Goal: Transaction & Acquisition: Purchase product/service

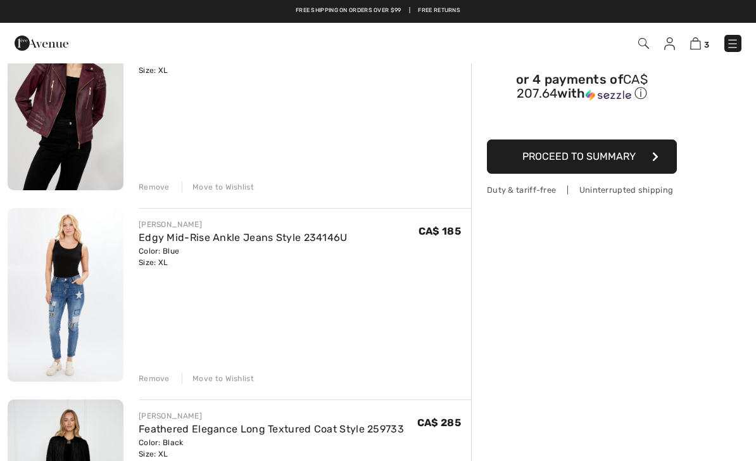
scroll to position [151, 0]
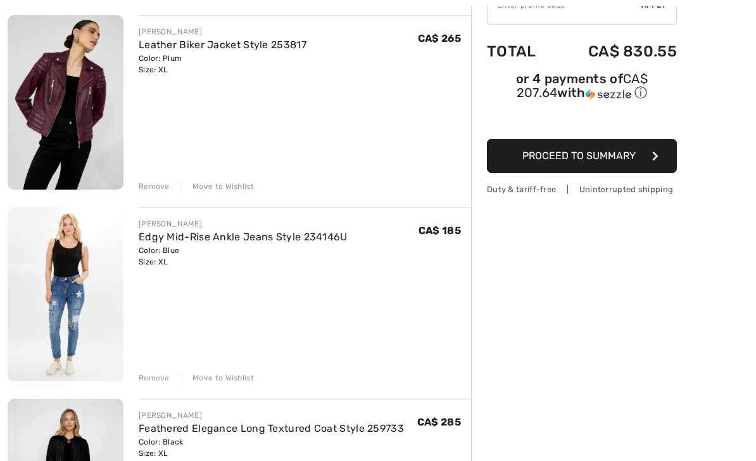
click at [605, 153] on span "Proceed to Summary" at bounding box center [579, 156] width 113 height 12
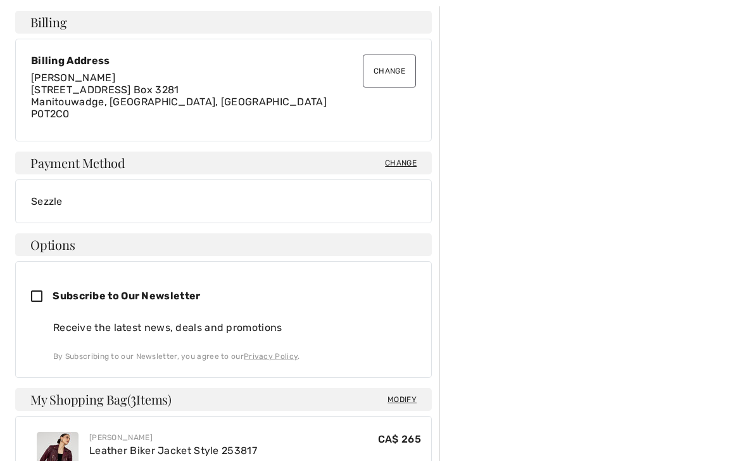
scroll to position [350, 0]
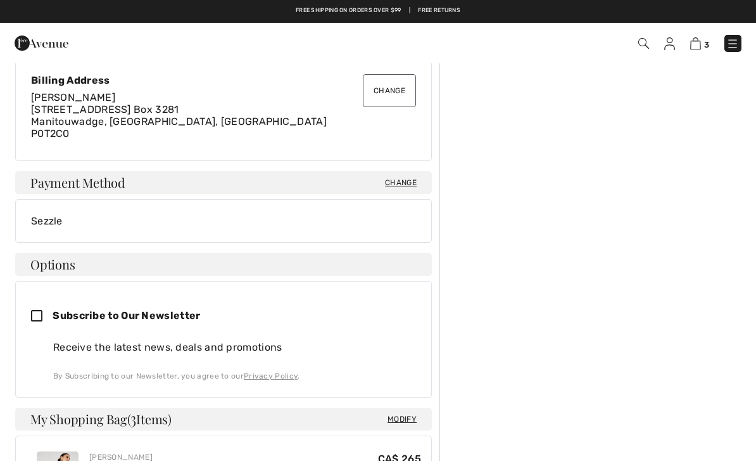
click at [398, 184] on span "Change" at bounding box center [401, 182] width 32 height 11
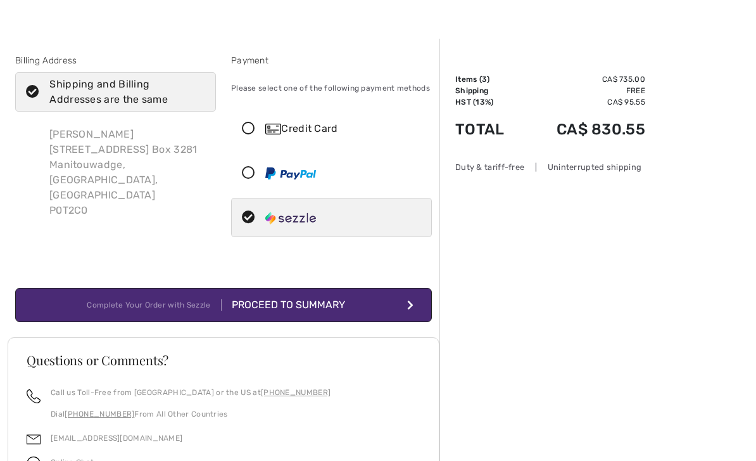
click at [252, 179] on icon at bounding box center [249, 173] width 34 height 13
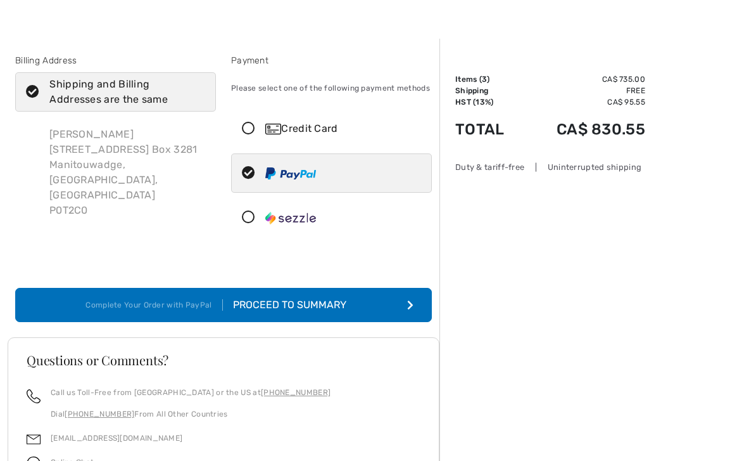
click at [357, 314] on button "Complete Your Order with PayPal Proceed to Summary" at bounding box center [223, 305] width 417 height 34
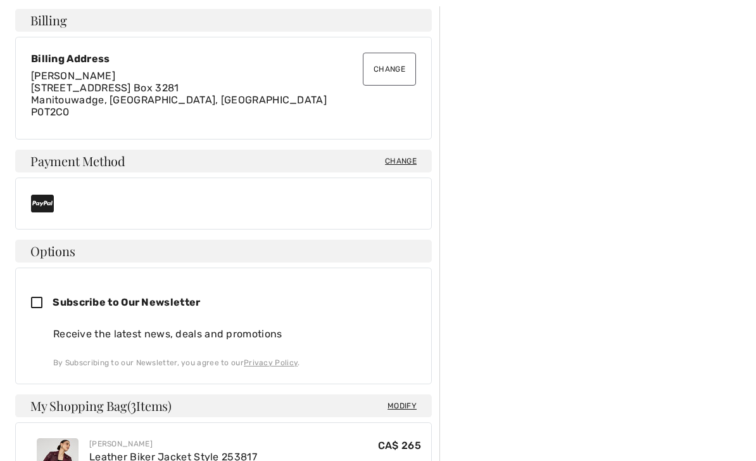
scroll to position [372, 0]
click at [36, 299] on icon at bounding box center [42, 302] width 22 height 13
checkbox input "true"
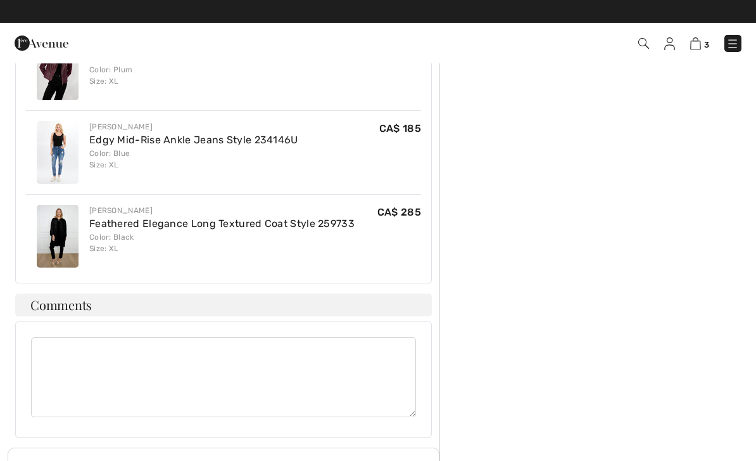
scroll to position [691, 0]
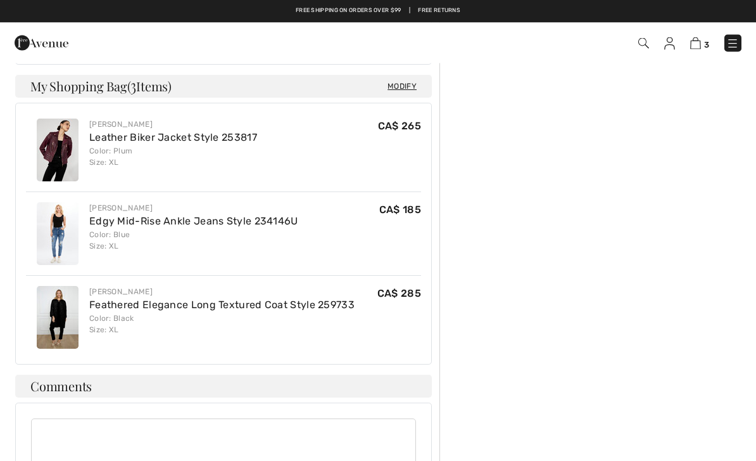
click at [111, 307] on link "Feathered Elegance Long Textured Coat Style 259733" at bounding box center [221, 305] width 265 height 12
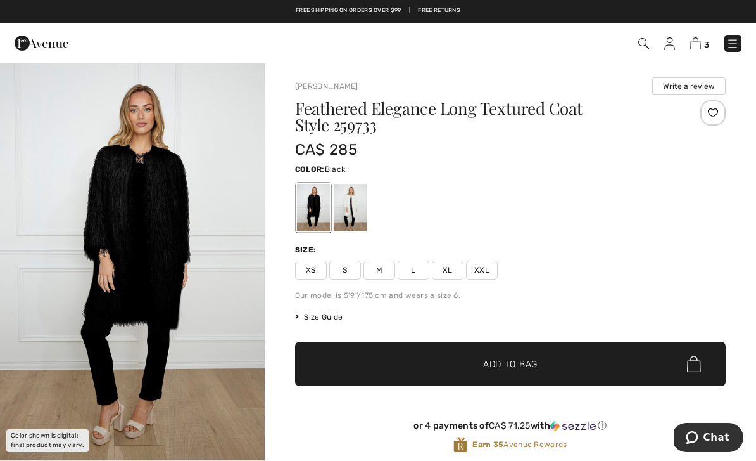
click at [692, 48] on img at bounding box center [696, 43] width 11 height 12
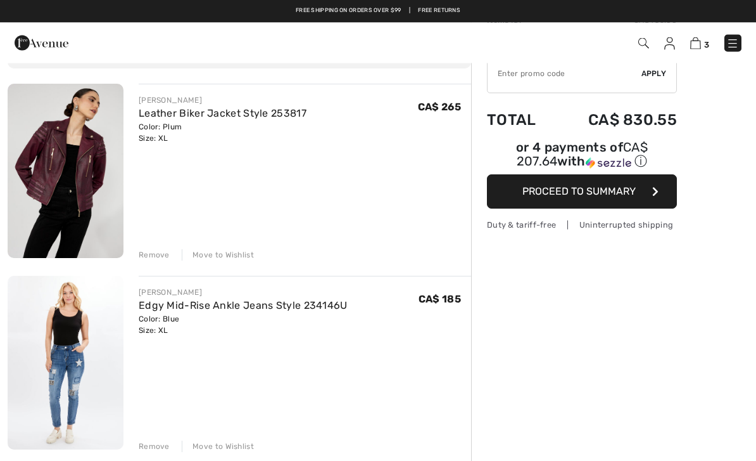
scroll to position [82, 0]
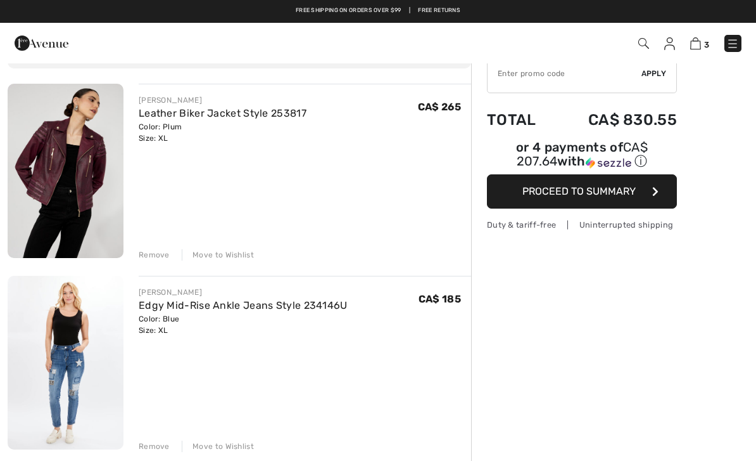
click at [730, 45] on img at bounding box center [733, 43] width 13 height 13
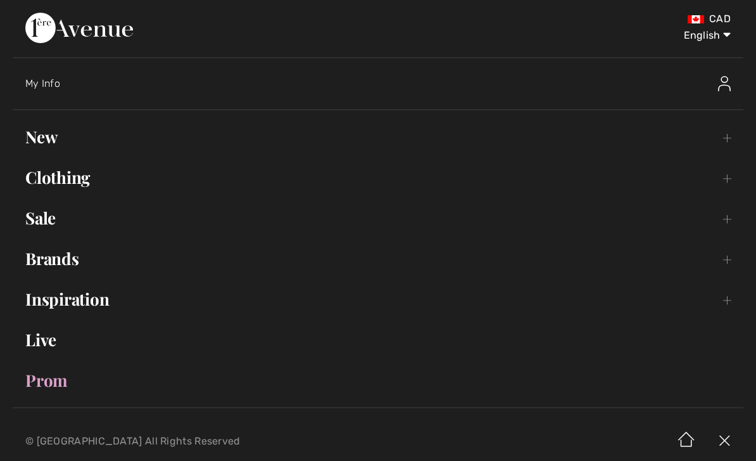
click at [38, 136] on link "New Toggle submenu" at bounding box center [378, 137] width 731 height 28
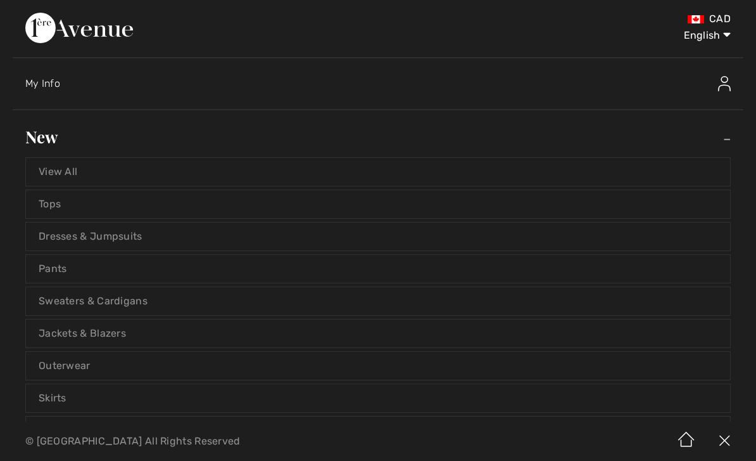
click at [135, 236] on link "Dresses & Jumpsuits" at bounding box center [378, 236] width 704 height 28
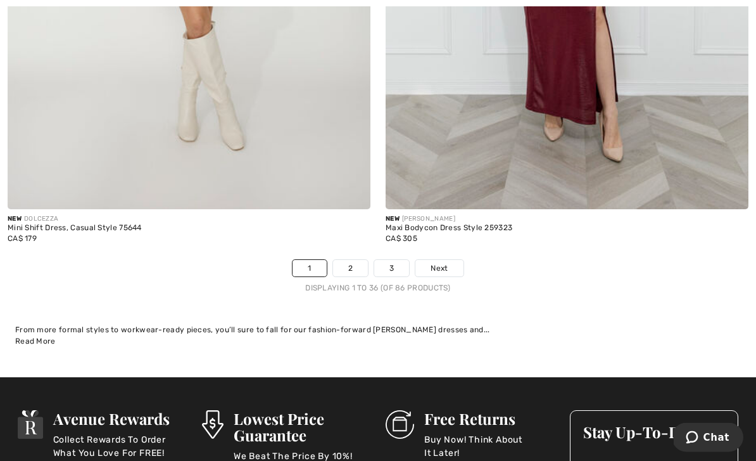
scroll to position [11035, 0]
click at [440, 262] on span "Next" at bounding box center [439, 267] width 17 height 11
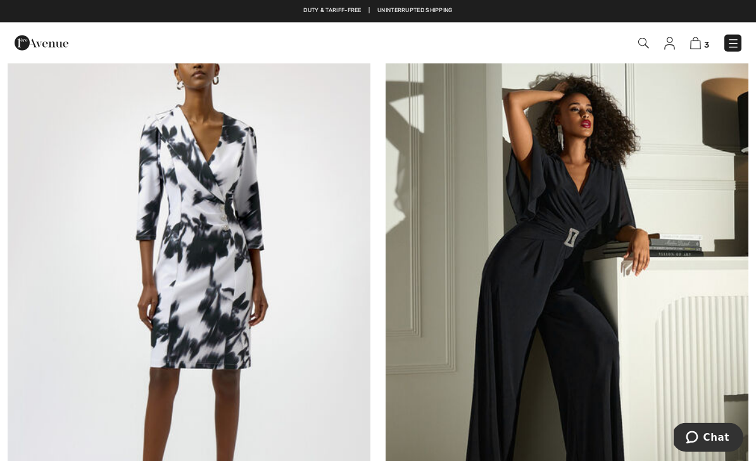
scroll to position [6283, 0]
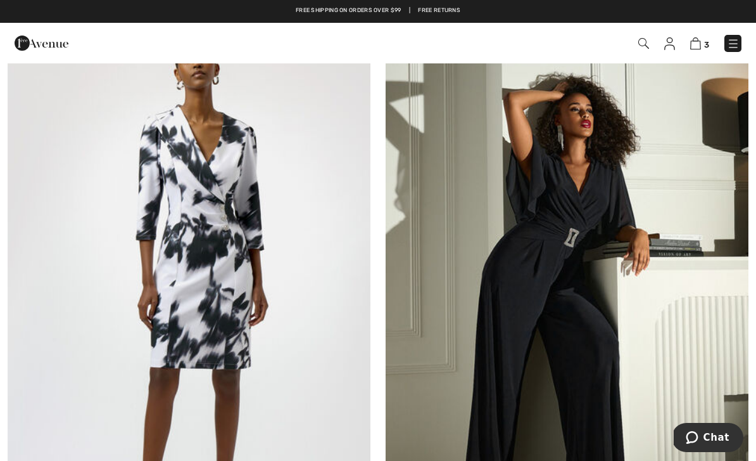
click at [569, 239] on img at bounding box center [567, 293] width 363 height 545
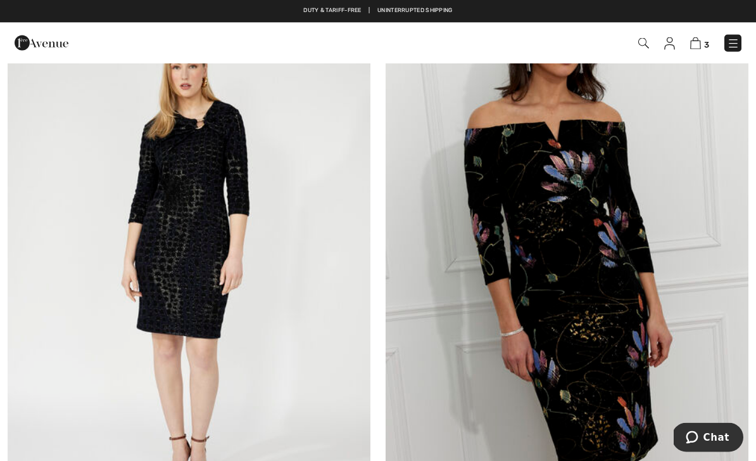
scroll to position [9476, 0]
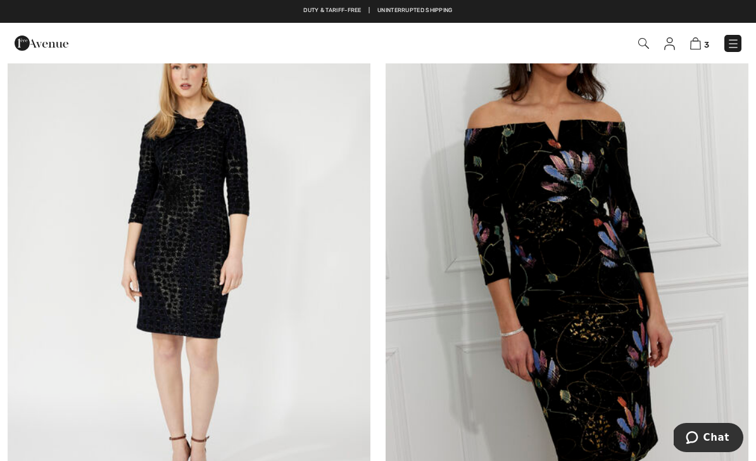
click at [587, 302] on img at bounding box center [567, 265] width 363 height 545
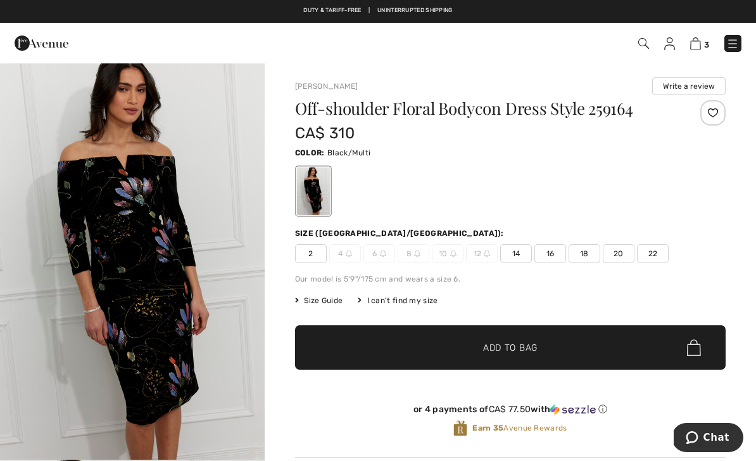
click at [555, 251] on span "16" at bounding box center [551, 253] width 32 height 19
click at [322, 305] on span "Size Guide" at bounding box center [319, 300] width 48 height 11
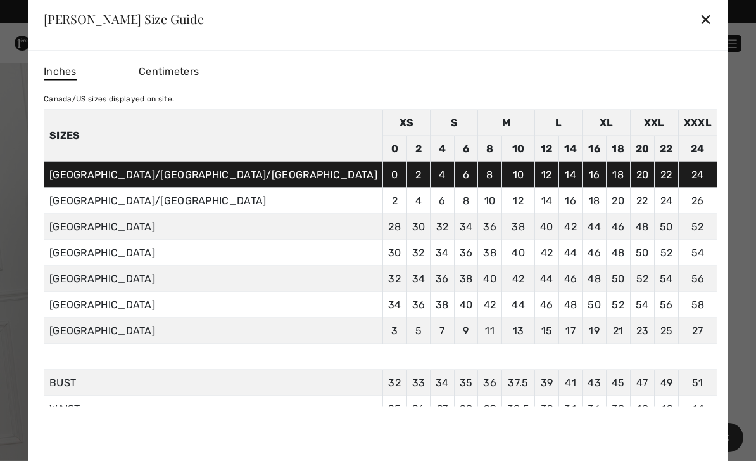
click at [699, 22] on div "✕" at bounding box center [705, 19] width 13 height 27
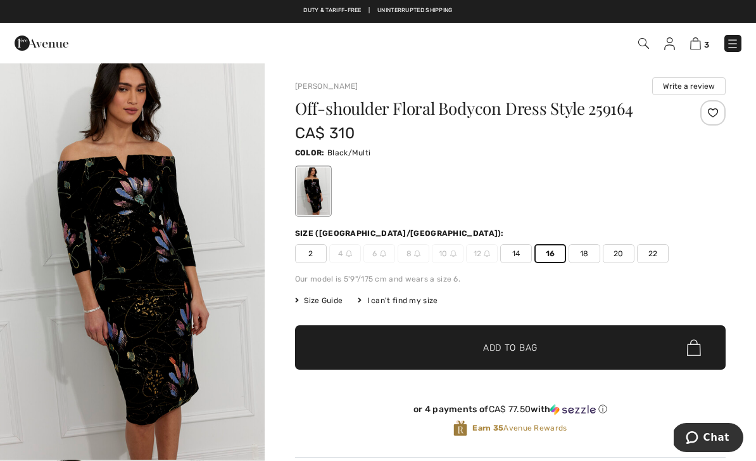
click at [323, 300] on span "Size Guide" at bounding box center [319, 300] width 48 height 11
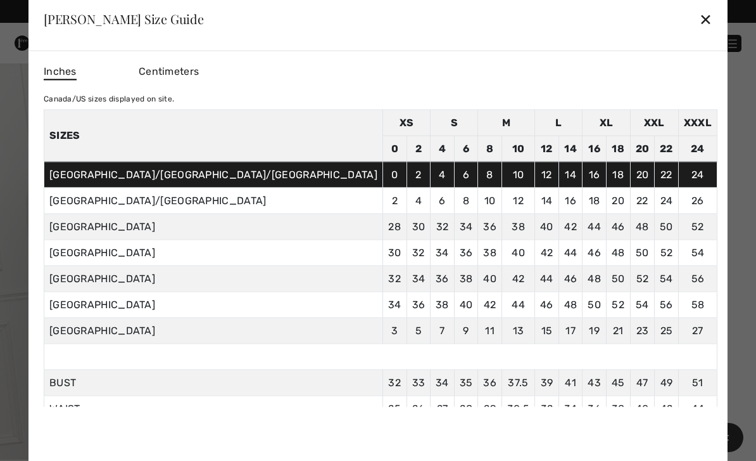
click at [699, 13] on div "✕" at bounding box center [705, 19] width 13 height 27
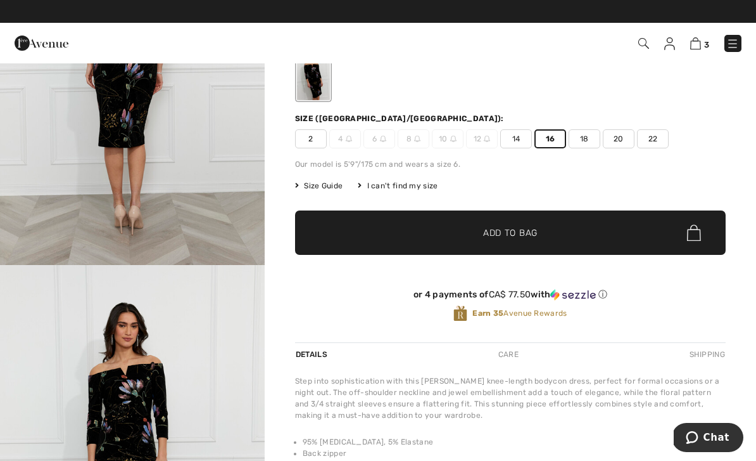
scroll to position [210, 0]
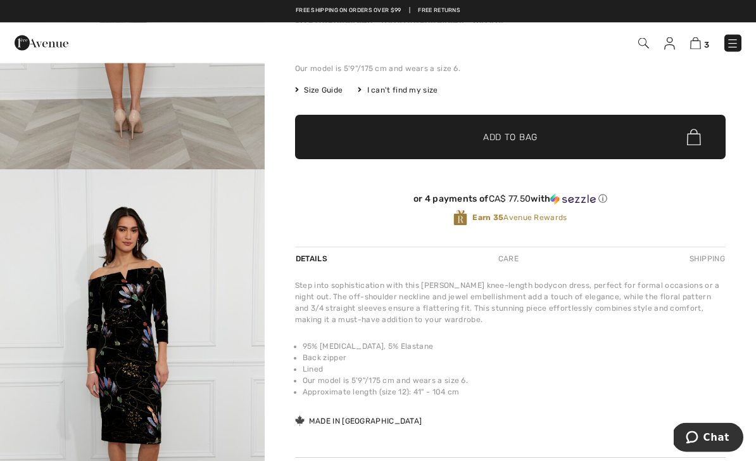
click at [146, 332] on img "4 / 4" at bounding box center [132, 368] width 265 height 397
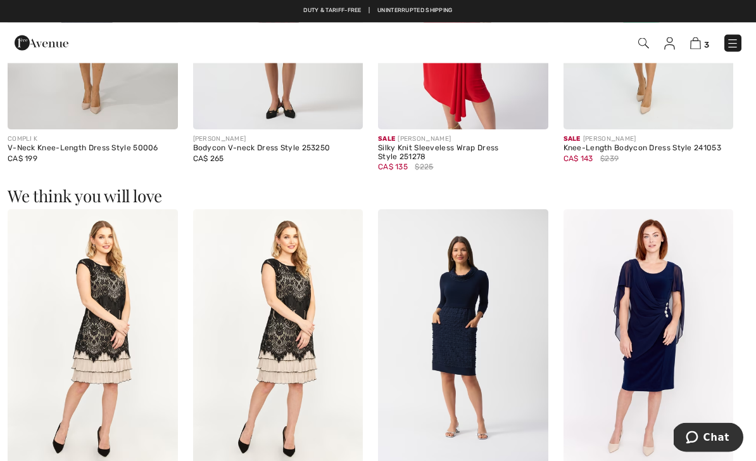
scroll to position [925, 0]
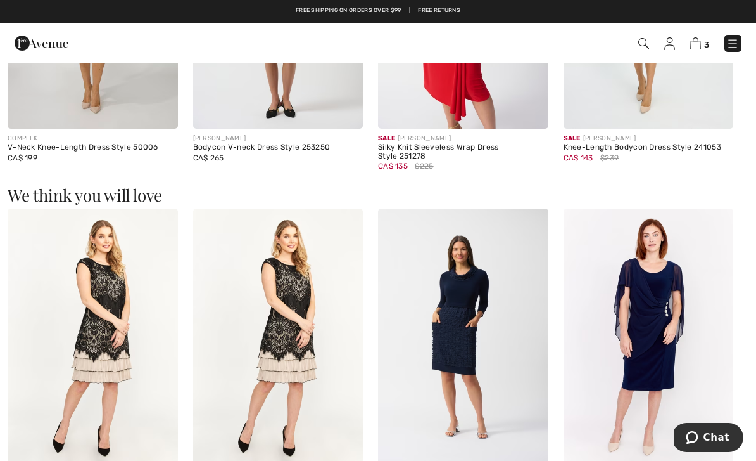
click at [641, 400] on img at bounding box center [649, 335] width 170 height 255
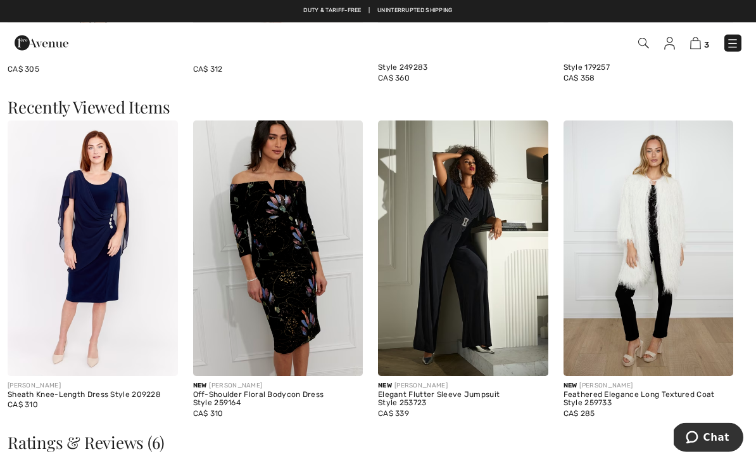
scroll to position [1342, 0]
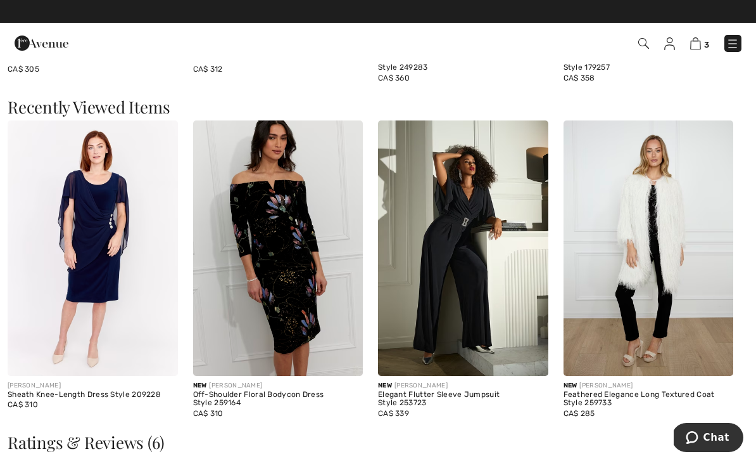
click at [476, 243] on img at bounding box center [463, 247] width 170 height 255
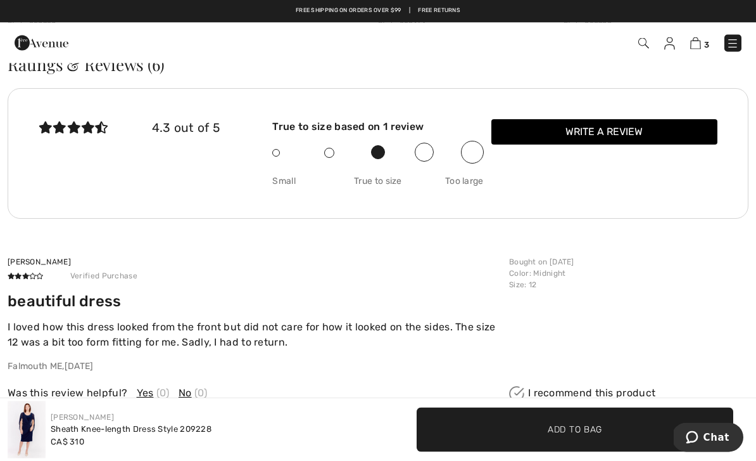
scroll to position [1721, 0]
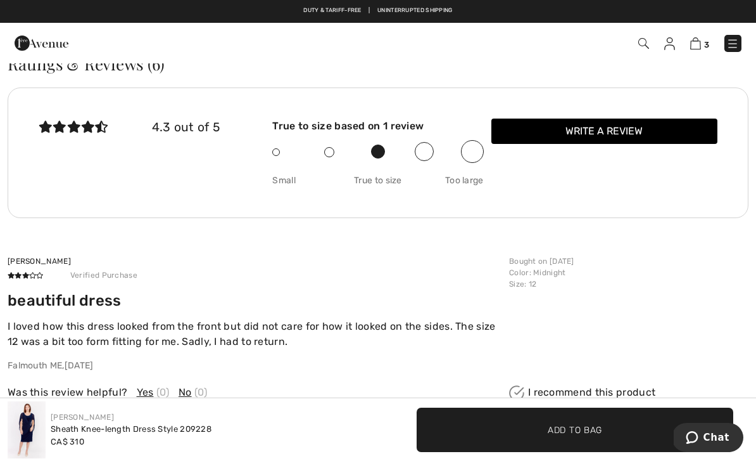
click at [673, 331] on div "Bought on March 26, 2025 Color : Midnight Size : 12" at bounding box center [625, 313] width 247 height 117
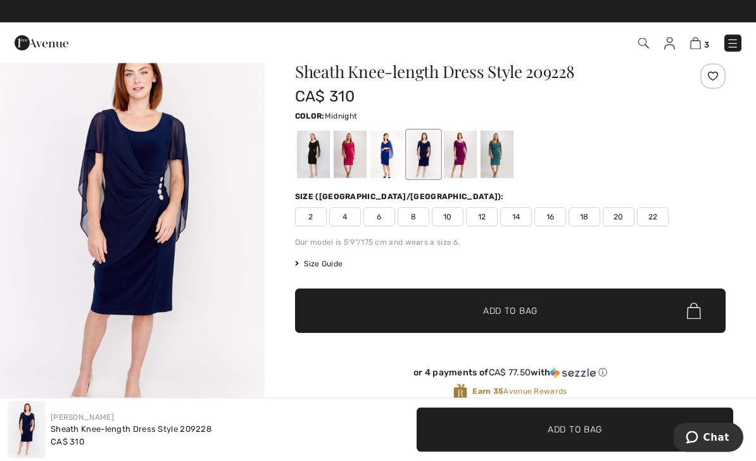
scroll to position [0, 0]
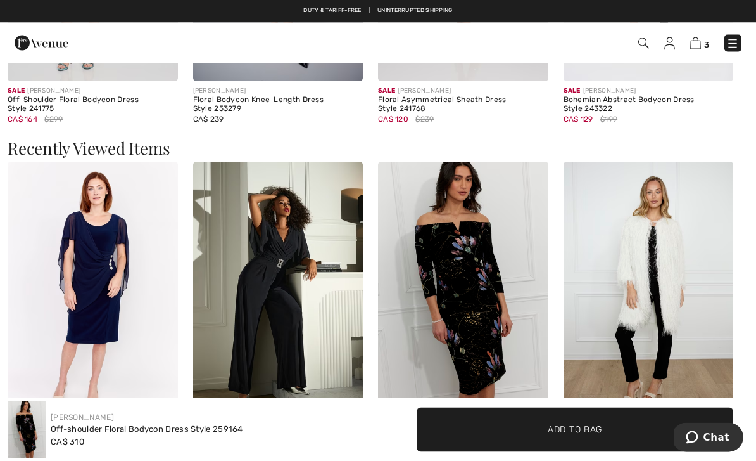
scroll to position [1309, 0]
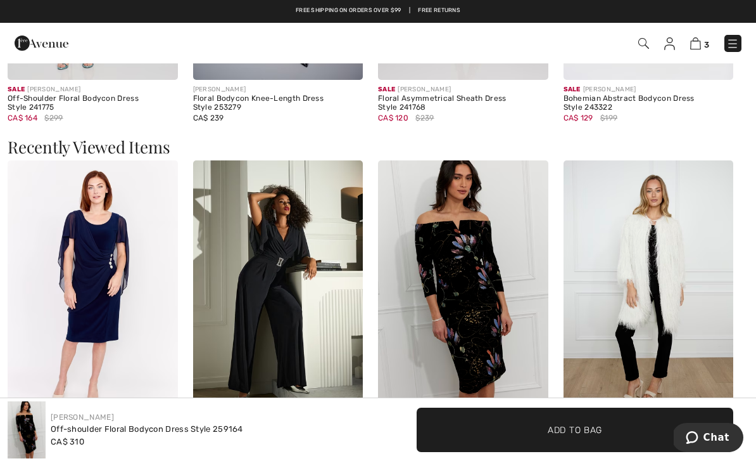
click at [454, 274] on img at bounding box center [463, 287] width 170 height 255
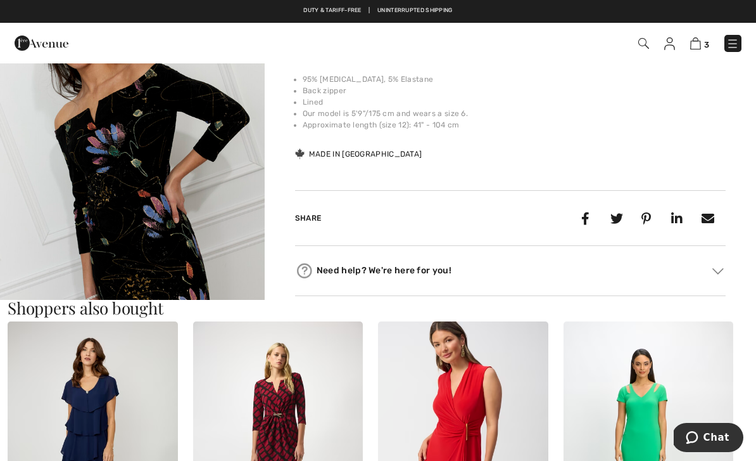
scroll to position [475, 0]
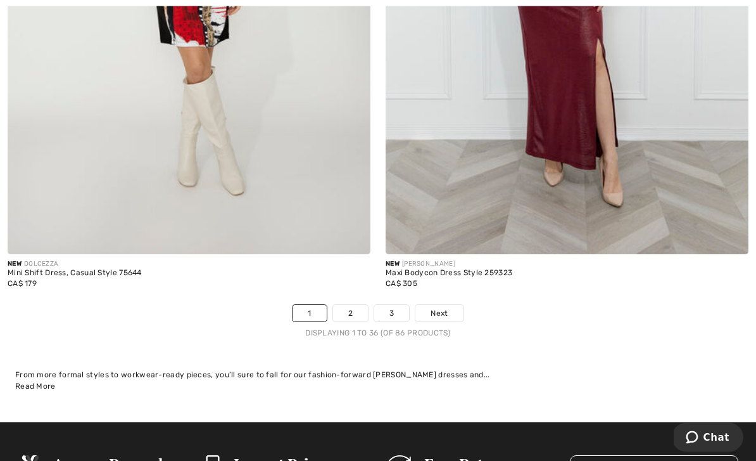
scroll to position [10990, 0]
click at [355, 309] on link "2" at bounding box center [350, 313] width 35 height 16
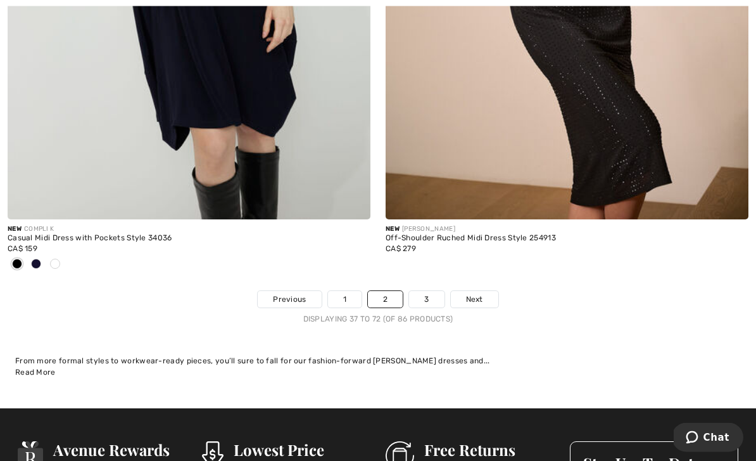
scroll to position [11004, 0]
click at [431, 291] on link "3" at bounding box center [426, 299] width 35 height 16
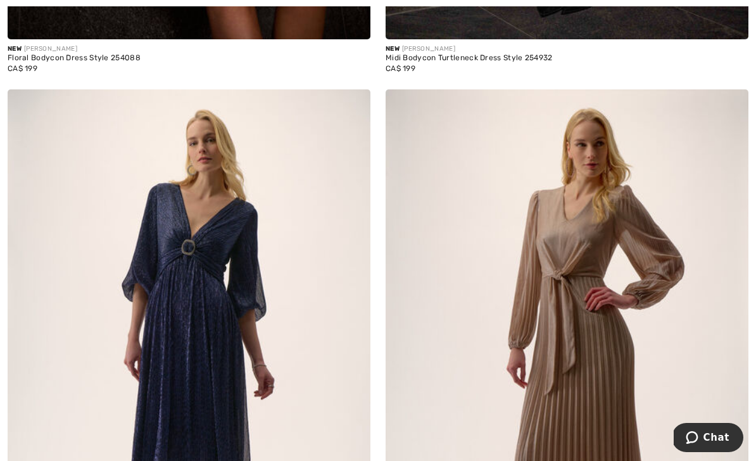
scroll to position [1873, 0]
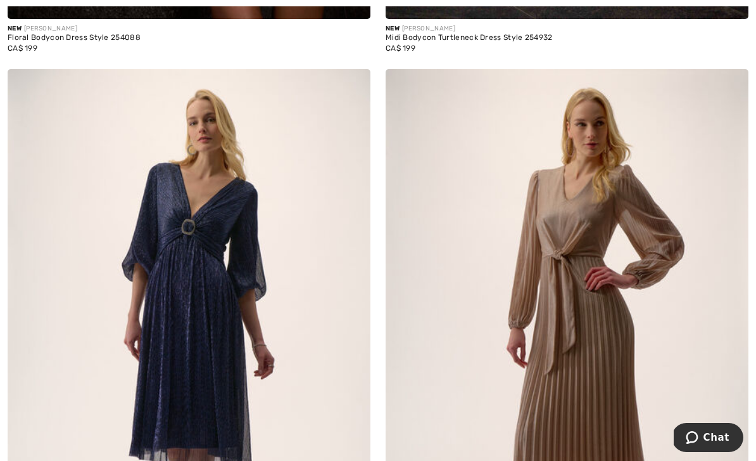
click at [737, 276] on img at bounding box center [567, 341] width 363 height 545
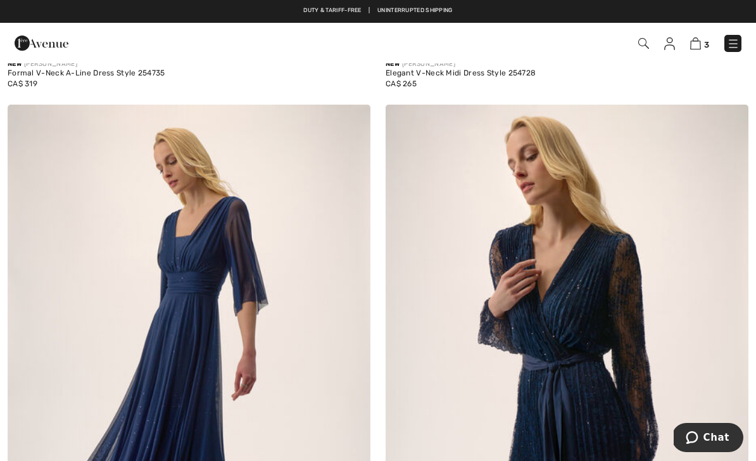
scroll to position [2429, 0]
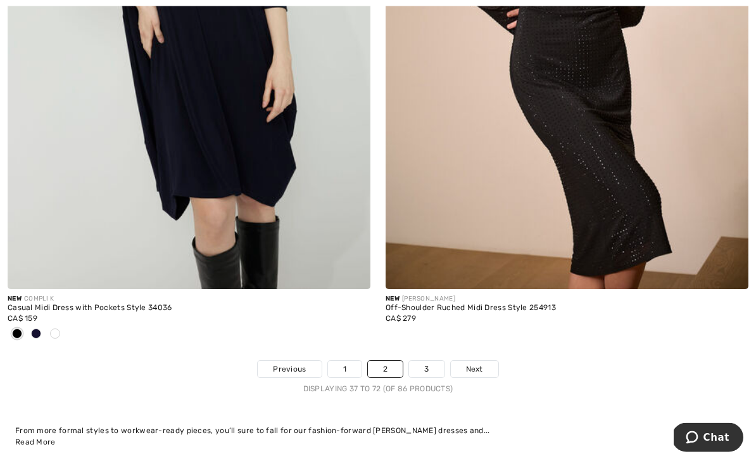
scroll to position [10935, 0]
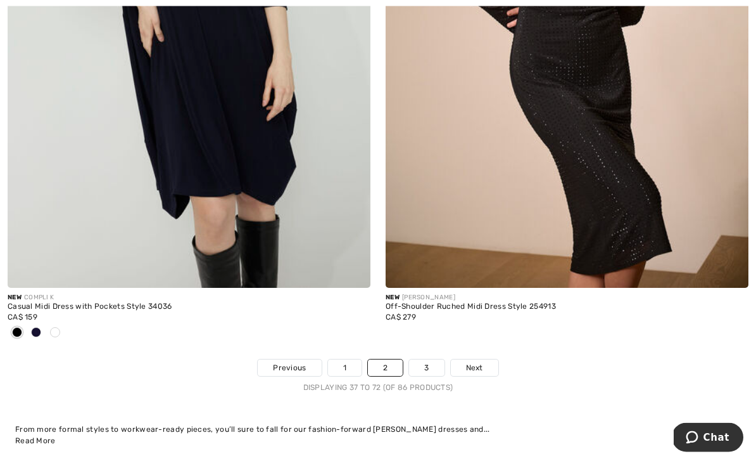
click at [424, 360] on link "3" at bounding box center [426, 368] width 35 height 16
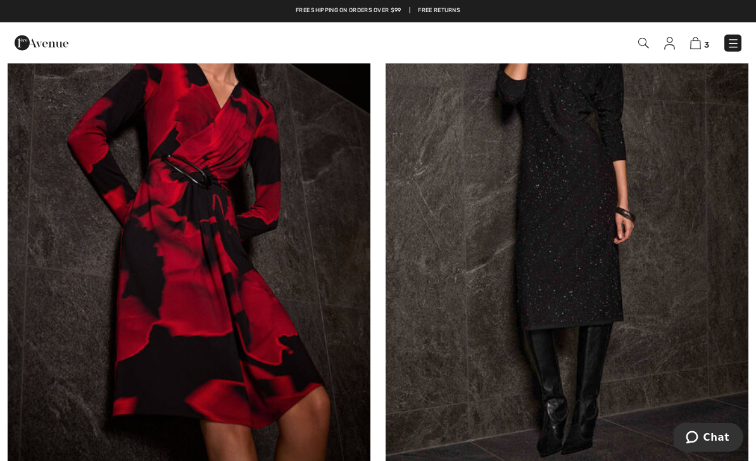
scroll to position [1413, 0]
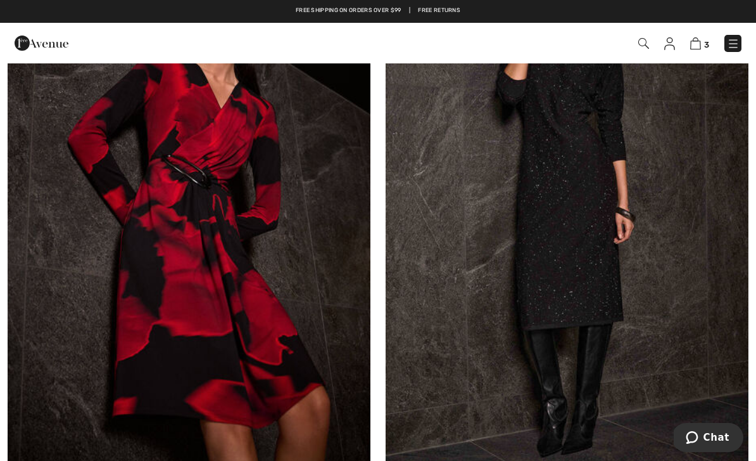
click at [215, 248] on img at bounding box center [189, 207] width 363 height 545
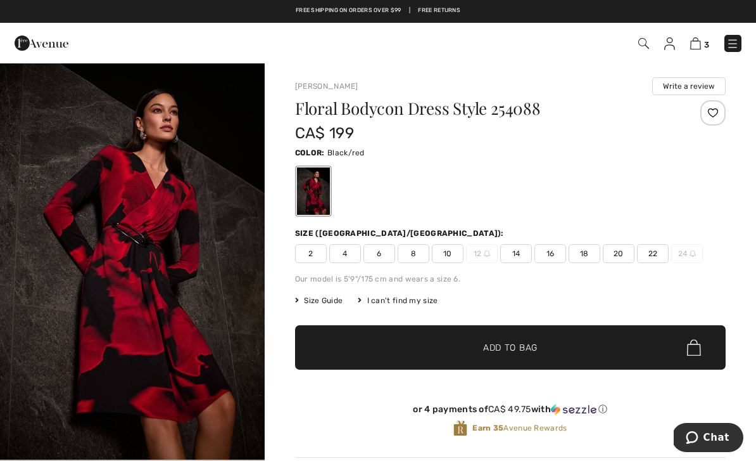
click at [326, 298] on span "Size Guide" at bounding box center [319, 300] width 48 height 11
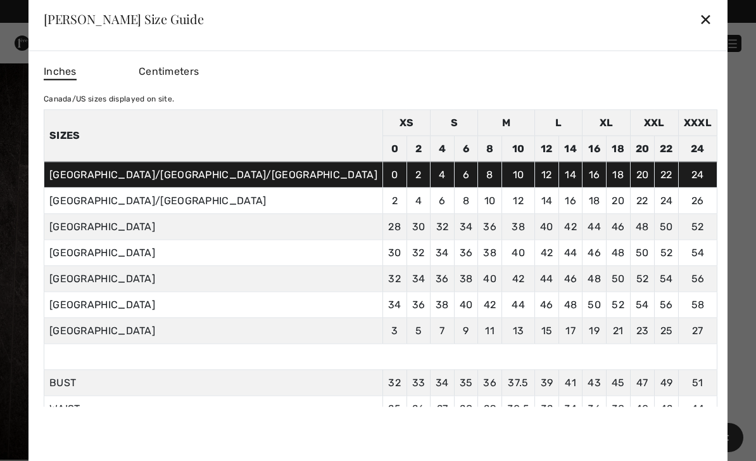
click at [699, 18] on div "✕" at bounding box center [705, 19] width 13 height 27
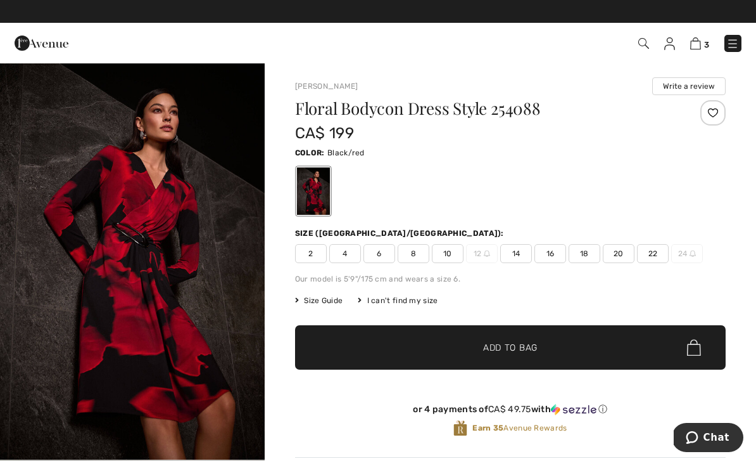
click at [551, 248] on span "16" at bounding box center [551, 253] width 32 height 19
click at [559, 351] on span "✔ Added to Bag Add to Bag" at bounding box center [510, 347] width 431 height 44
click at [697, 44] on img at bounding box center [696, 43] width 11 height 12
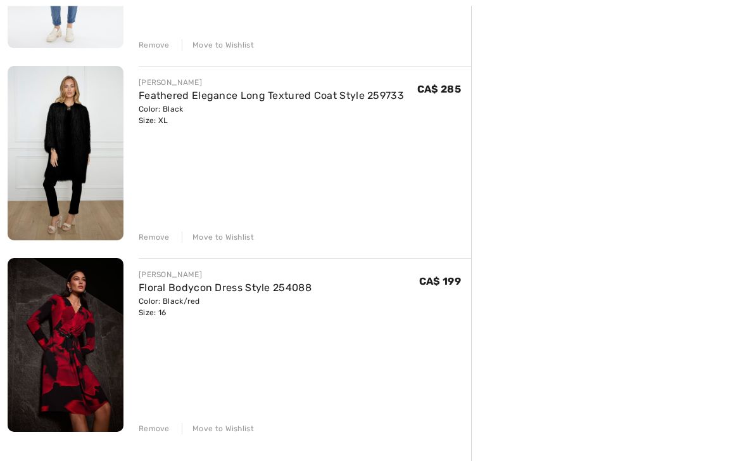
scroll to position [483, 0]
click at [155, 427] on div "Remove" at bounding box center [154, 428] width 31 height 11
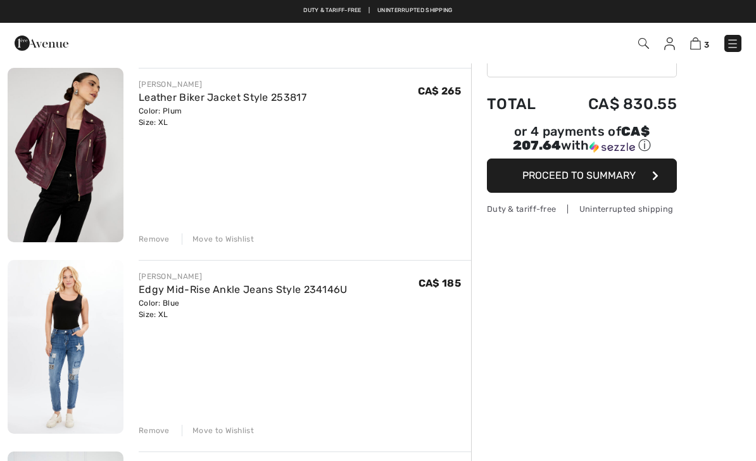
scroll to position [98, 0]
